Goal: Find specific page/section: Find specific page/section

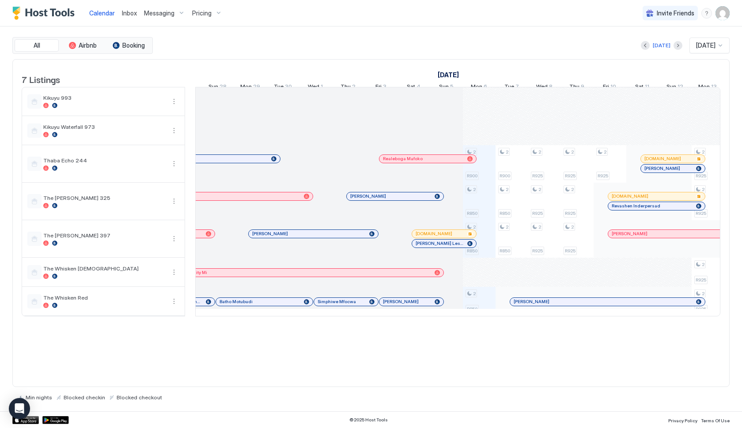
click at [256, 162] on div "[PERSON_NAME]" at bounding box center [162, 159] width 212 height 6
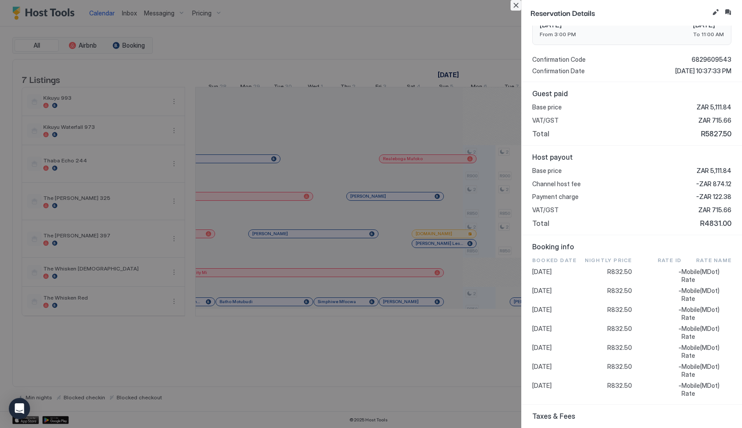
click at [517, 8] on button "Close" at bounding box center [515, 5] width 11 height 11
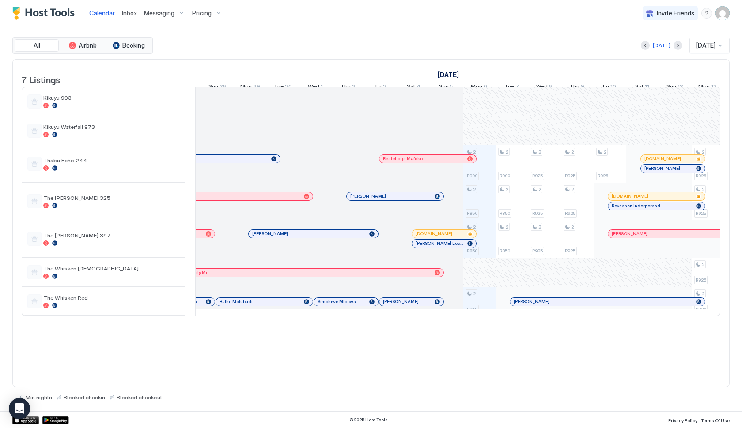
click at [429, 162] on div "Realeboga Mafoko" at bounding box center [423, 159] width 81 height 6
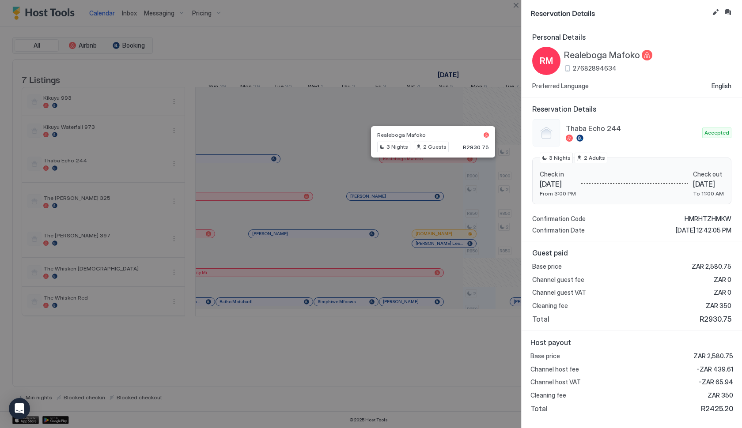
click at [284, 106] on div at bounding box center [371, 214] width 742 height 428
click at [461, 175] on div at bounding box center [371, 214] width 742 height 428
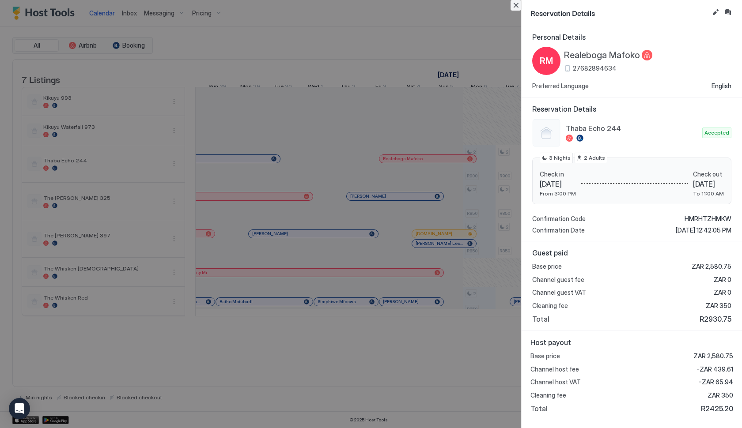
click at [515, 9] on button "Close" at bounding box center [515, 5] width 11 height 11
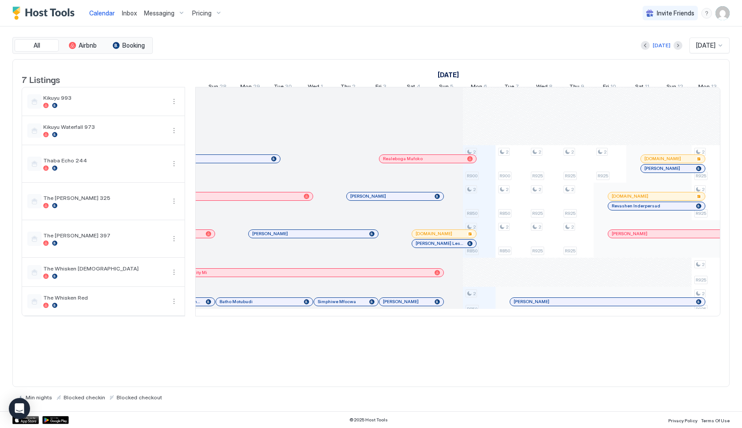
click at [261, 199] on div "[PERSON_NAME]" at bounding box center [195, 196] width 212 height 6
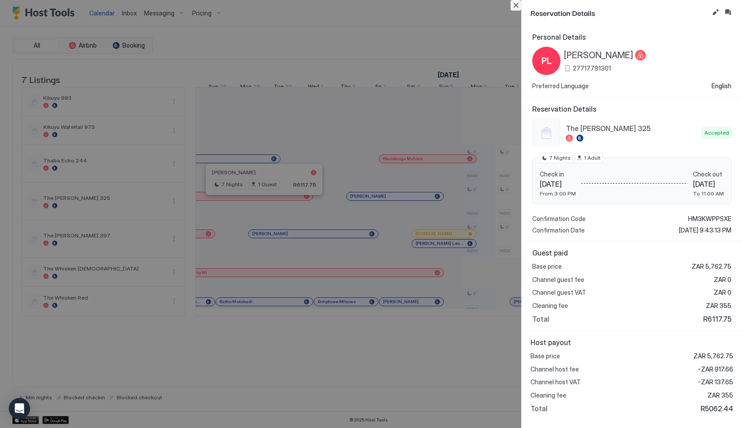
click at [514, 9] on button "Close" at bounding box center [515, 5] width 11 height 11
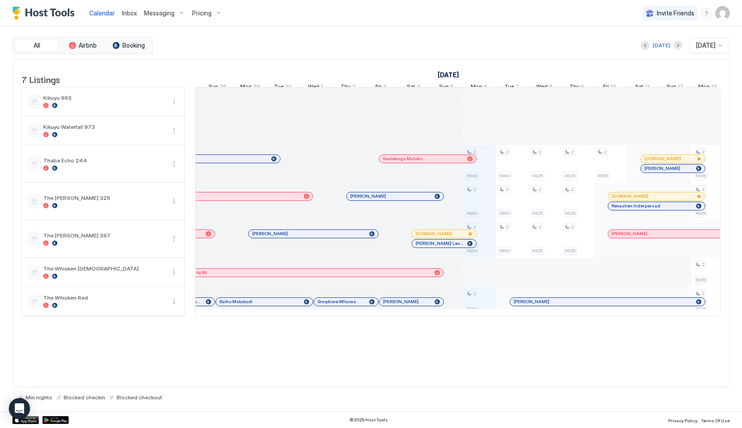
click at [359, 199] on span "[PERSON_NAME]" at bounding box center [368, 196] width 36 height 6
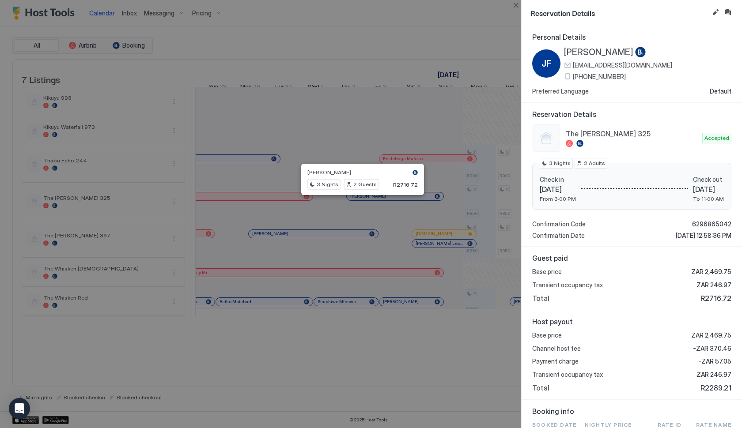
click at [272, 189] on div at bounding box center [371, 214] width 742 height 428
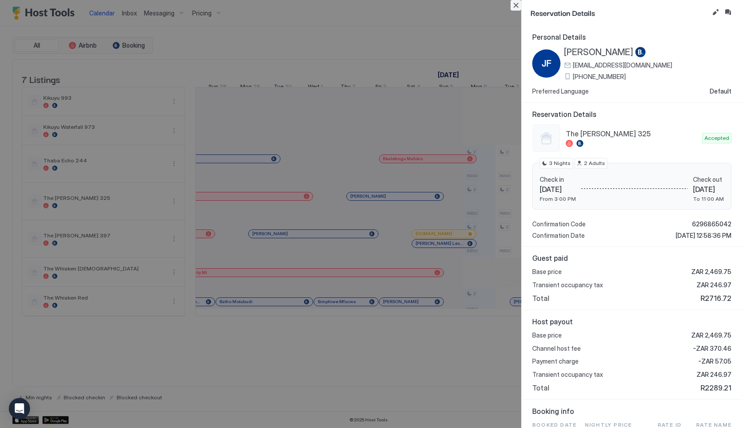
click at [514, 5] on button "Close" at bounding box center [515, 5] width 11 height 11
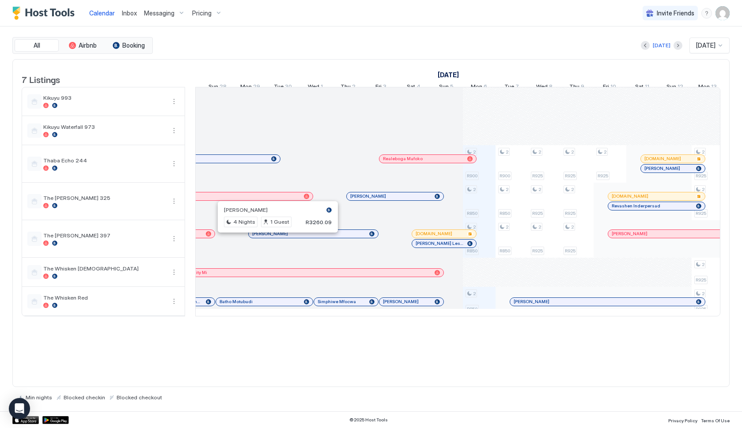
click at [278, 238] on div at bounding box center [277, 233] width 7 height 7
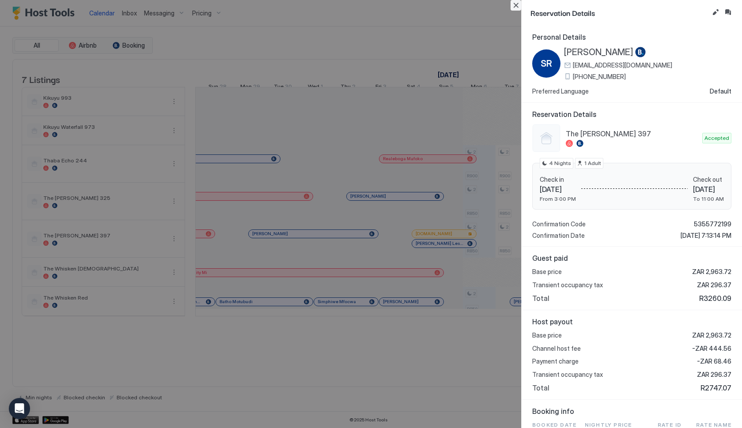
click at [517, 5] on button "Close" at bounding box center [515, 5] width 11 height 11
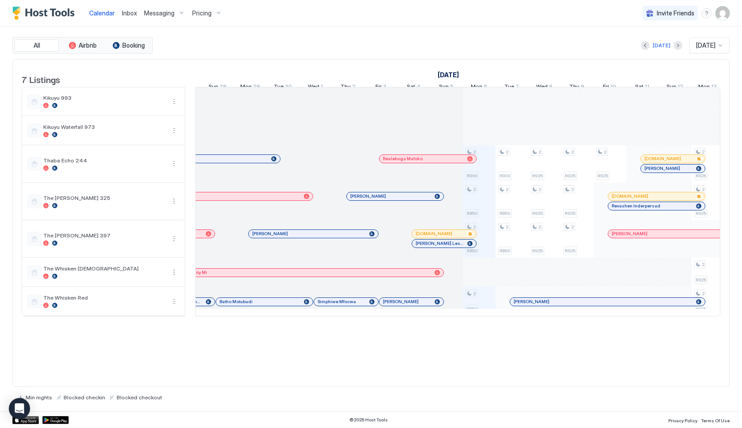
click at [358, 238] on div "[PERSON_NAME]" at bounding box center [313, 234] width 129 height 8
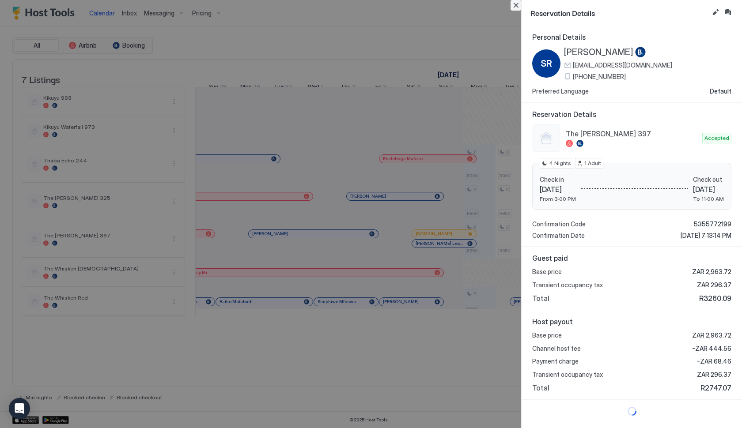
click at [516, 7] on button "Close" at bounding box center [515, 5] width 11 height 11
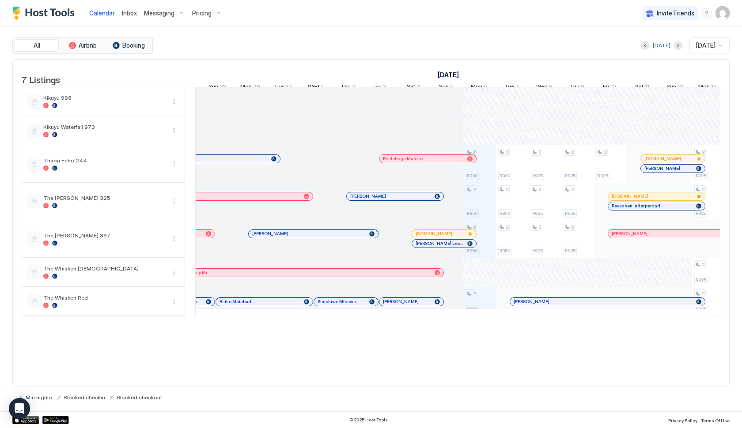
click at [430, 246] on span "[PERSON_NAME] Leseka" at bounding box center [440, 244] width 48 height 6
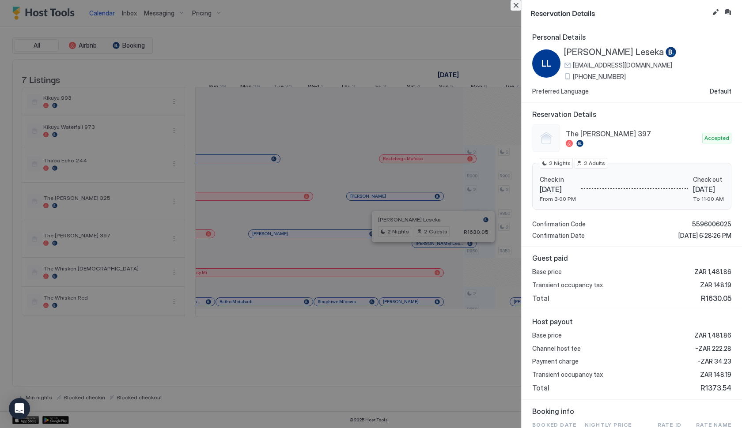
click at [517, 8] on button "Close" at bounding box center [515, 5] width 11 height 11
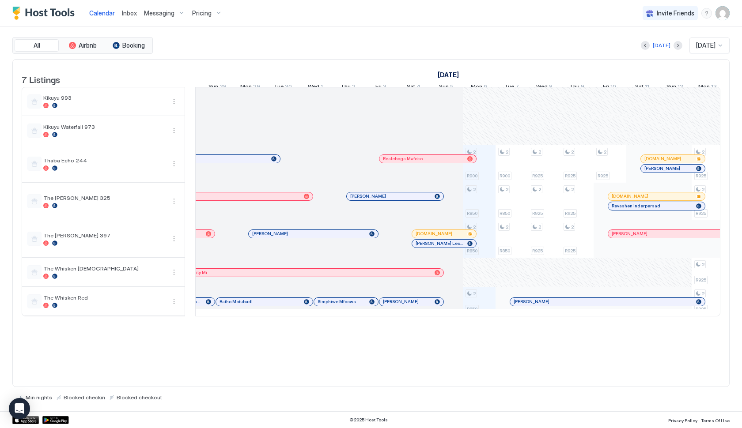
click at [399, 277] on div "Infinity Mi" at bounding box center [313, 273] width 260 height 8
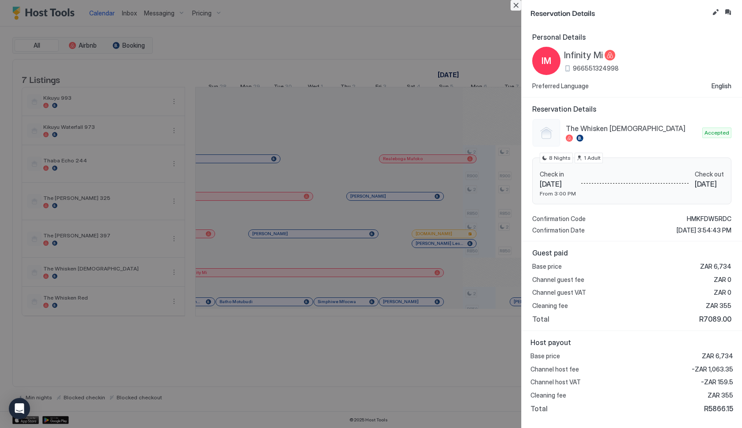
click at [517, 6] on button "Close" at bounding box center [515, 5] width 11 height 11
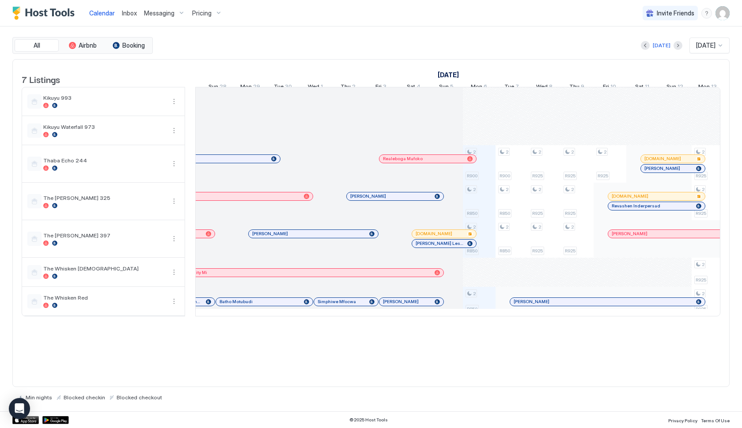
click at [233, 162] on div at bounding box center [232, 158] width 7 height 7
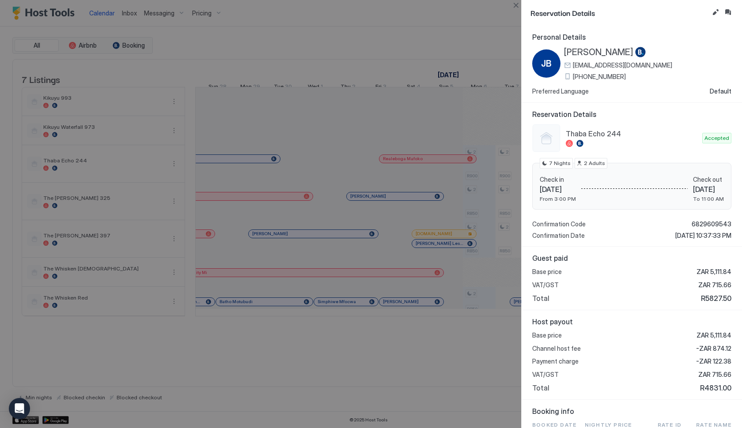
scroll to position [4, 0]
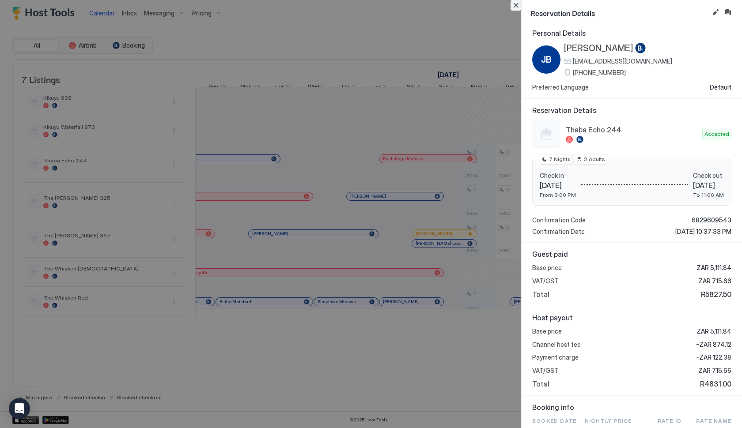
click at [515, 7] on button "Close" at bounding box center [515, 5] width 11 height 11
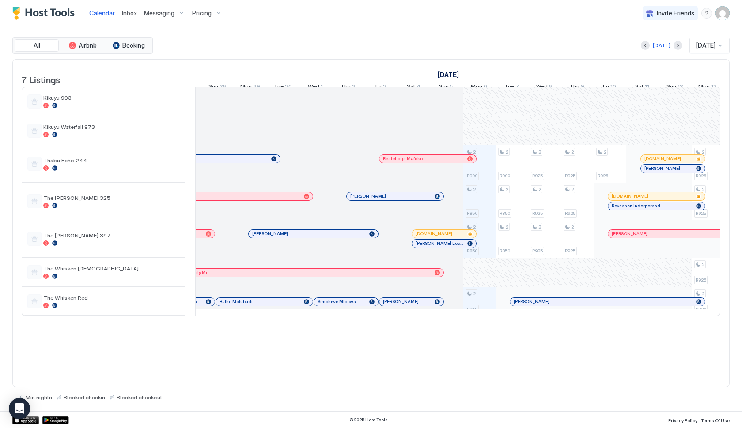
click at [213, 276] on div "Infinity Mi" at bounding box center [309, 273] width 244 height 6
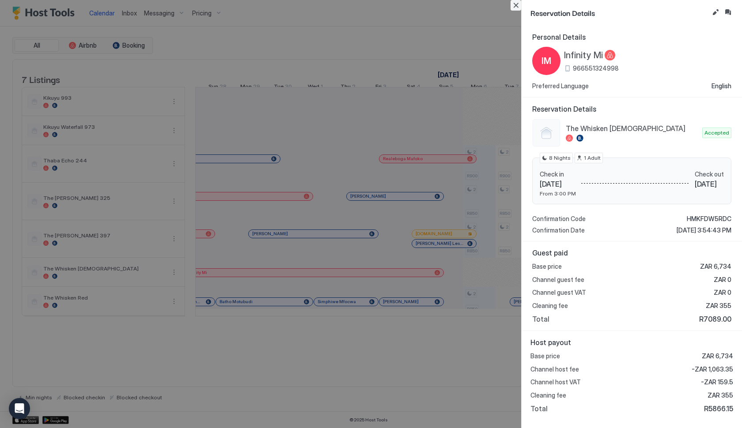
click at [514, 6] on button "Close" at bounding box center [515, 5] width 11 height 11
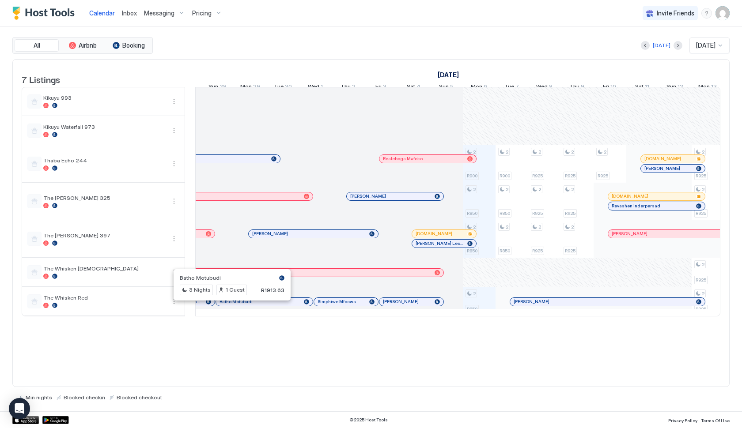
click at [230, 306] on div at bounding box center [230, 301] width 7 height 7
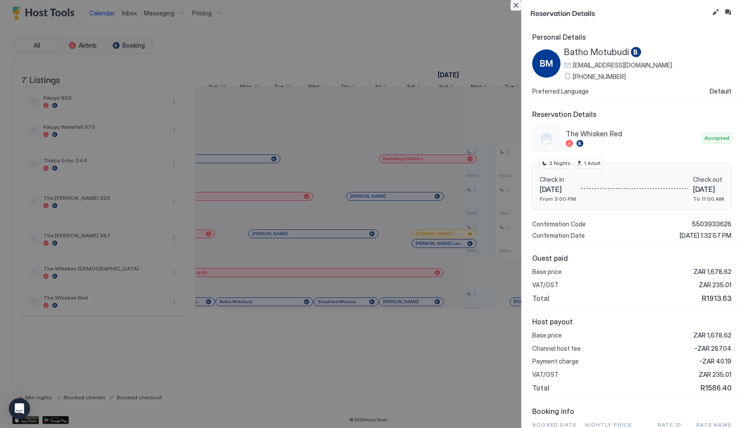
click at [517, 7] on button "Close" at bounding box center [515, 5] width 11 height 11
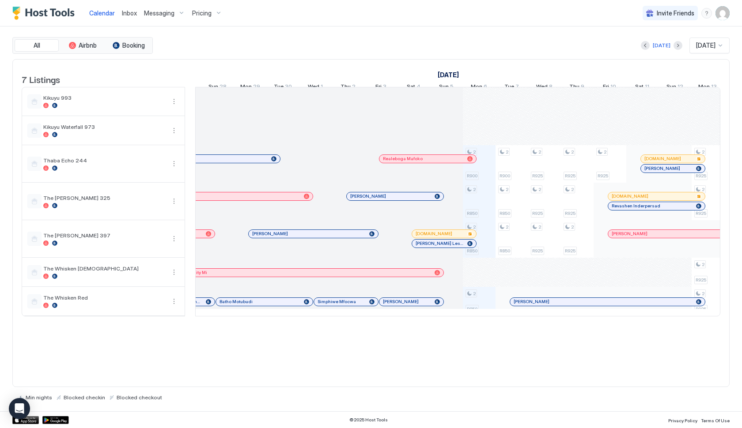
click at [344, 305] on span "Simphiwe Mfocwa" at bounding box center [336, 302] width 38 height 6
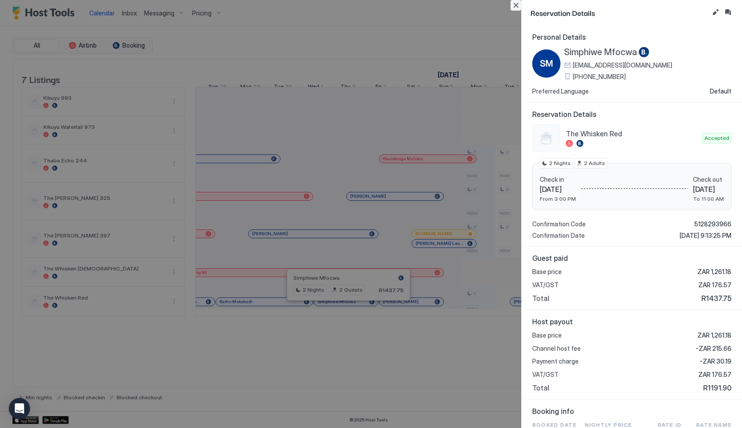
click at [517, 8] on button "Close" at bounding box center [515, 5] width 11 height 11
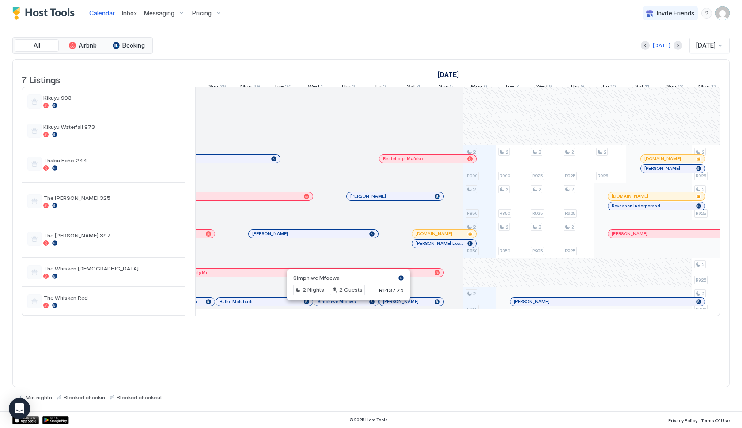
click at [415, 305] on span "[PERSON_NAME]" at bounding box center [401, 302] width 36 height 6
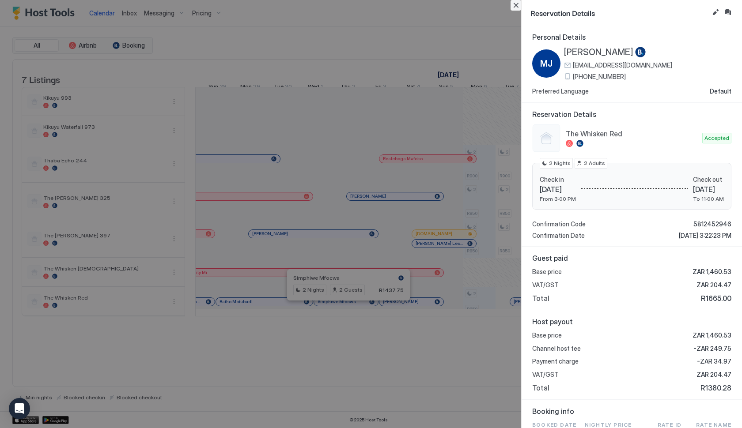
click at [514, 6] on button "Close" at bounding box center [515, 5] width 11 height 11
